Goal: Task Accomplishment & Management: Manage account settings

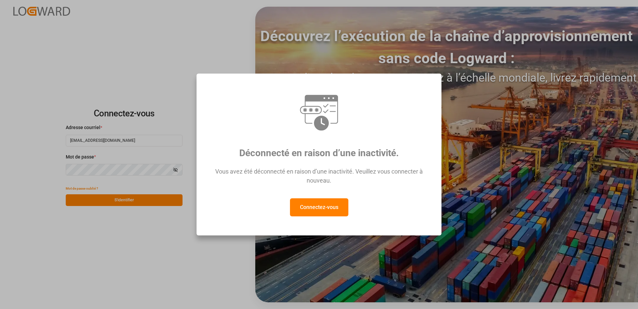
click at [109, 192] on div "Déconnecté en raison d’une inactivité. Vous avez été déconnecté en raison d’une…" at bounding box center [319, 154] width 638 height 309
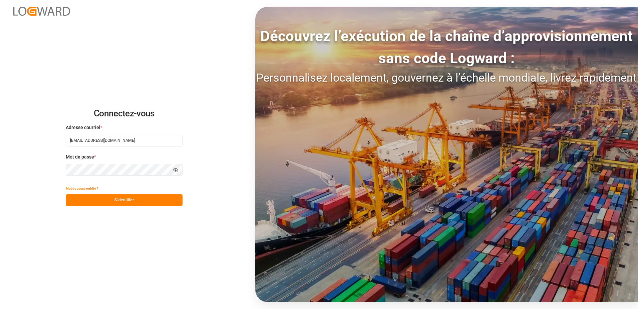
click at [121, 199] on button "S'identifier" at bounding box center [124, 200] width 117 height 12
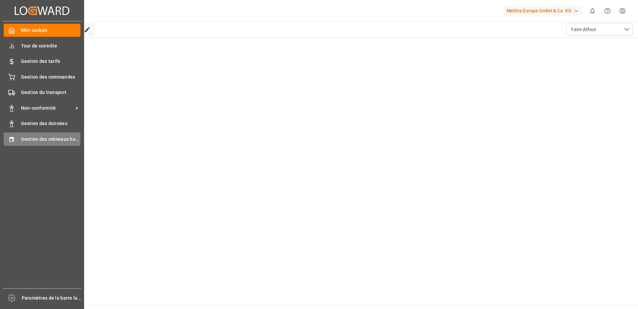
click at [22, 138] on span "Gestion des créneaux horaires" at bounding box center [51, 139] width 60 height 7
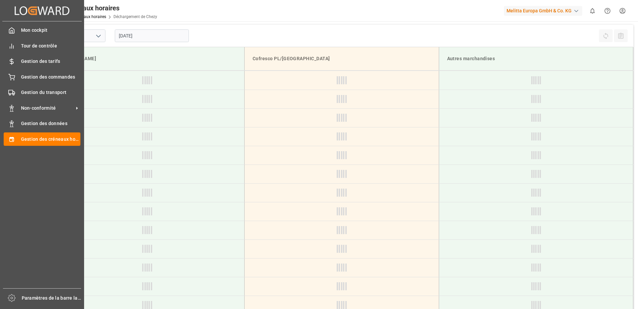
type input "Chezy Unloading"
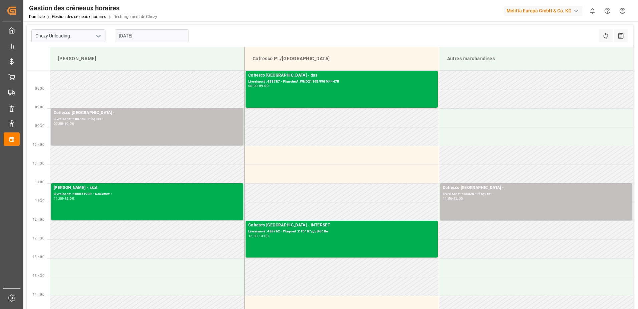
click at [136, 33] on input "[DATE]" at bounding box center [152, 35] width 74 height 13
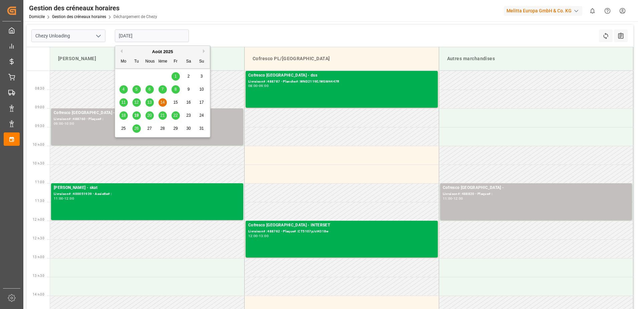
click at [139, 115] on span "19" at bounding box center [136, 115] width 4 height 5
type input "[DATE]"
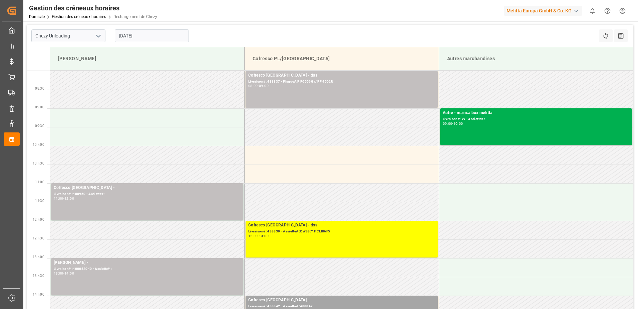
scroll to position [33, 0]
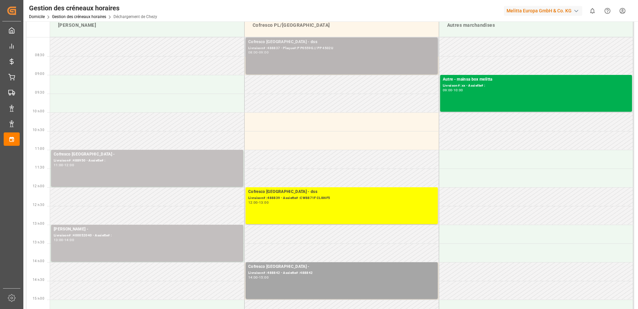
click at [313, 59] on div "Cofresco Pologne - dss Livraison# :488837 - Plaque#:P P0559G // PP 4502U 08:00 …" at bounding box center [341, 56] width 187 height 34
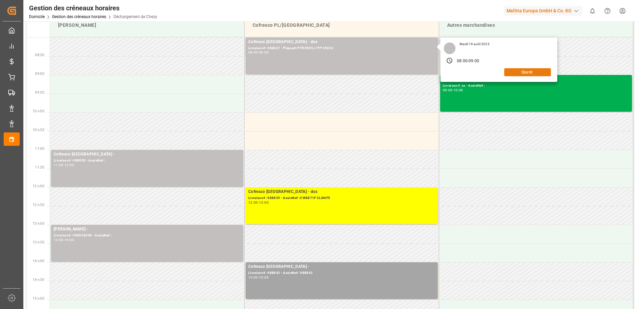
click at [540, 70] on button "Ouvrir" at bounding box center [528, 72] width 47 height 8
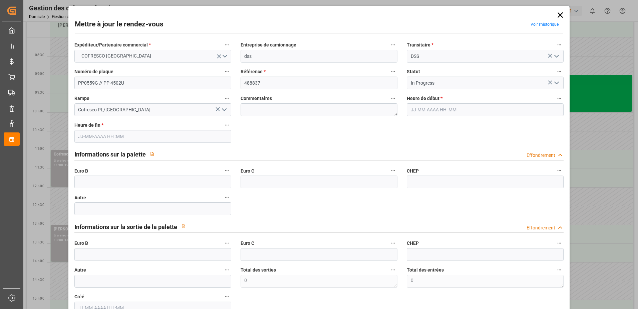
type input "[DATE] 08:00"
type input "[DATE] 09:00"
type input "[DATE] 08:01"
click at [556, 82] on icon "Ouvrir le menu" at bounding box center [557, 83] width 8 height 8
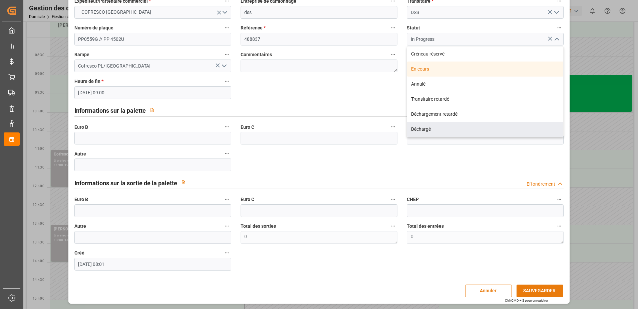
scroll to position [44, 0]
click at [538, 287] on button "SAUVEGARDER" at bounding box center [540, 290] width 47 height 13
